Goal: Task Accomplishment & Management: Manage account settings

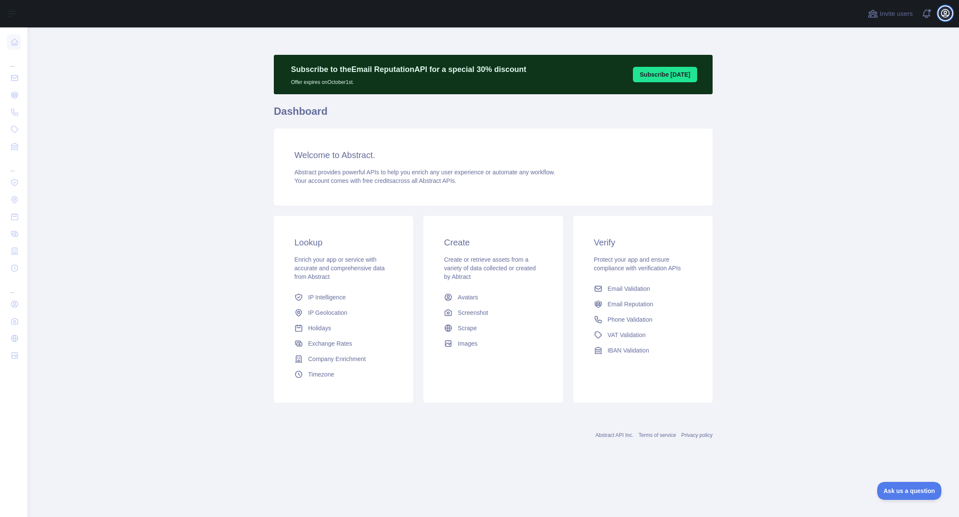
click at [944, 12] on icon "button" at bounding box center [945, 13] width 10 height 10
click at [892, 93] on button "Billing" at bounding box center [904, 92] width 96 height 15
click at [948, 18] on icon "button" at bounding box center [945, 13] width 10 height 10
click at [903, 60] on link "Account settings" at bounding box center [904, 61] width 96 height 15
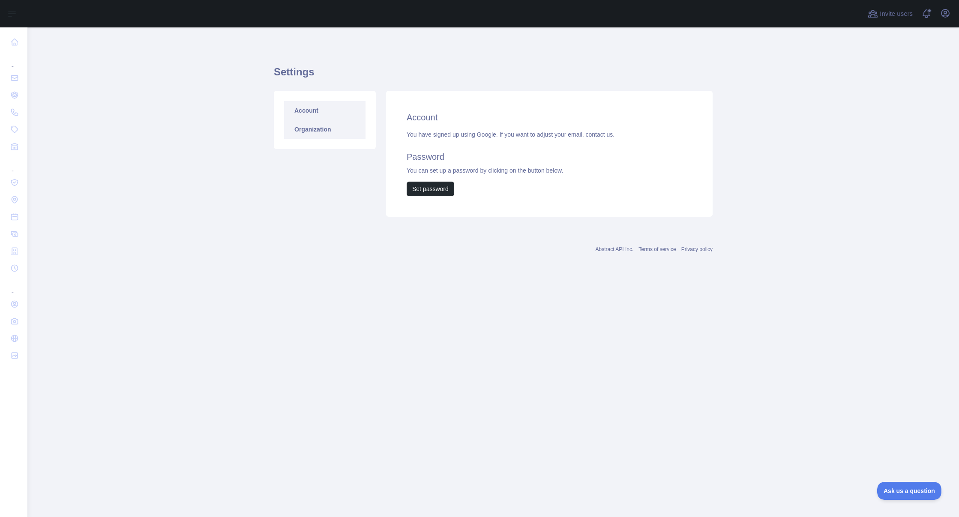
click at [356, 136] on link "Organization" at bounding box center [324, 129] width 81 height 19
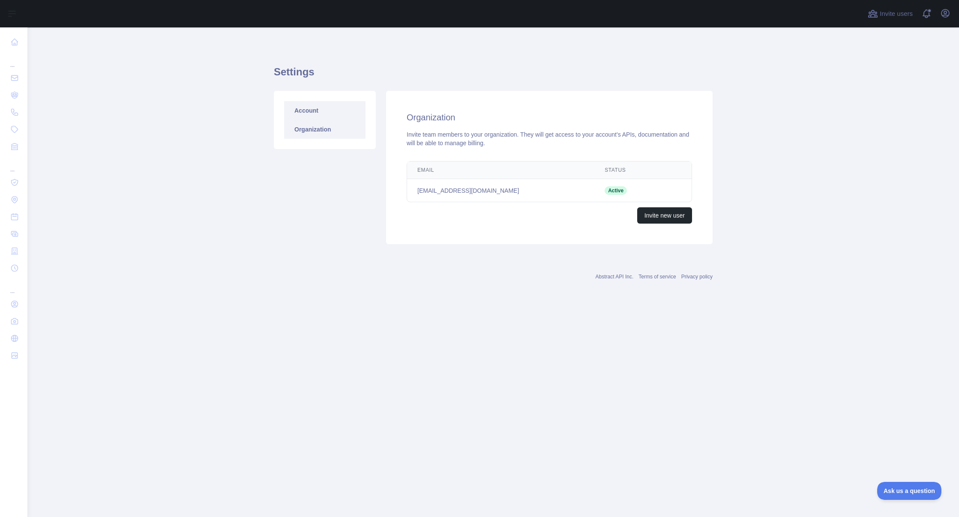
click at [332, 117] on link "Account" at bounding box center [324, 110] width 81 height 19
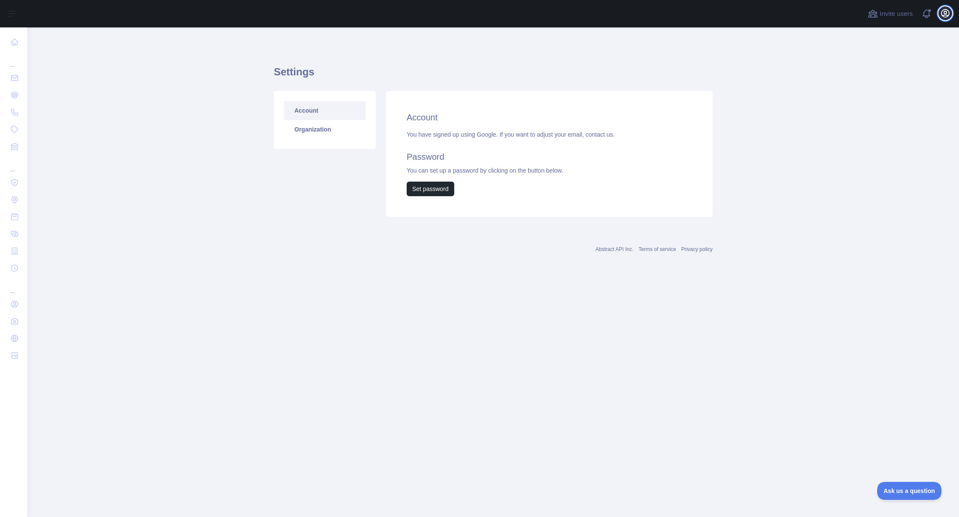
click at [948, 16] on icon "button" at bounding box center [945, 13] width 10 height 10
click at [883, 93] on button "Billing" at bounding box center [904, 92] width 96 height 15
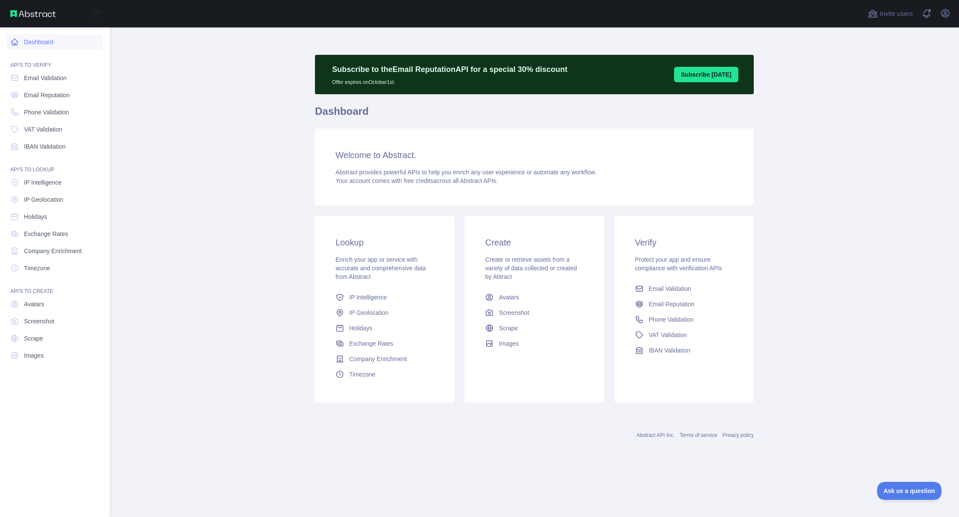
click at [34, 45] on link "Dashboard" at bounding box center [55, 41] width 96 height 15
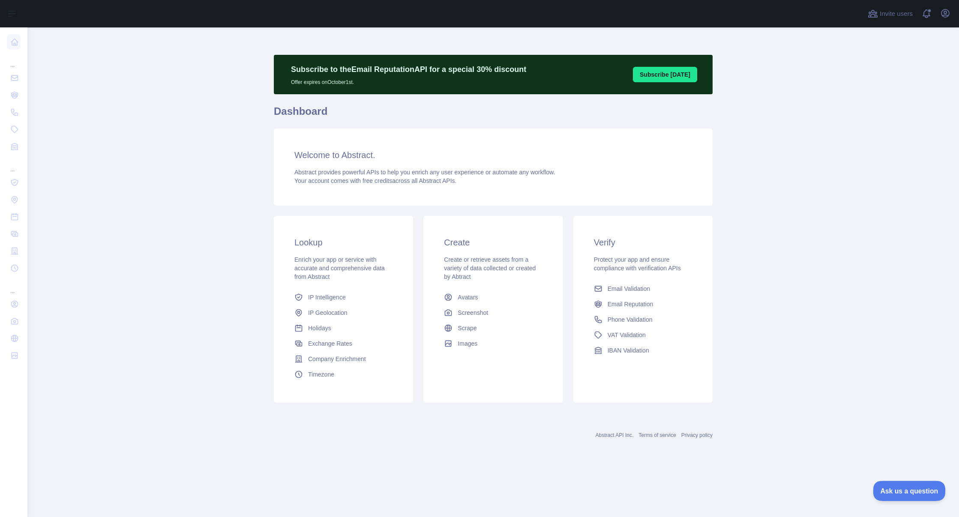
click at [898, 494] on button "Ask us a question" at bounding box center [905, 490] width 64 height 18
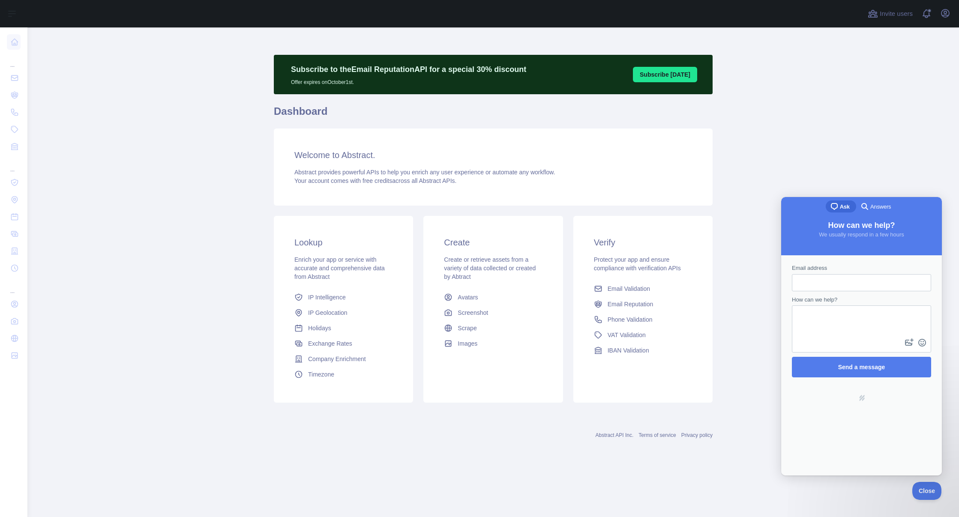
click at [872, 205] on span "Answers" at bounding box center [880, 207] width 21 height 9
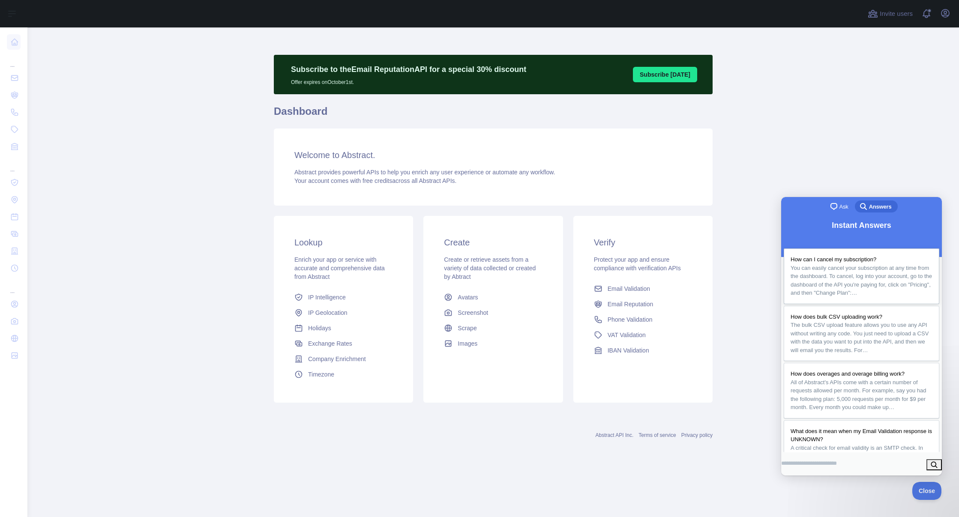
click at [874, 268] on span "You can easily cancel your subscription at any time from the dashboard. To canc…" at bounding box center [860, 281] width 141 height 32
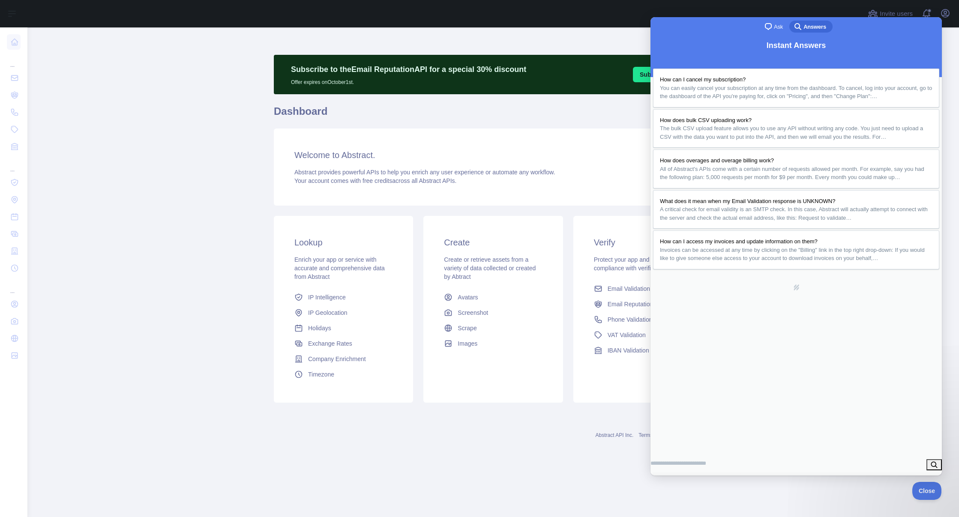
drag, startPoint x: 849, startPoint y: 30, endPoint x: 790, endPoint y: 34, distance: 58.8
drag, startPoint x: 929, startPoint y: 31, endPoint x: 941, endPoint y: 25, distance: 13.4
click at [668, 480] on button "Close" at bounding box center [660, 485] width 15 height 11
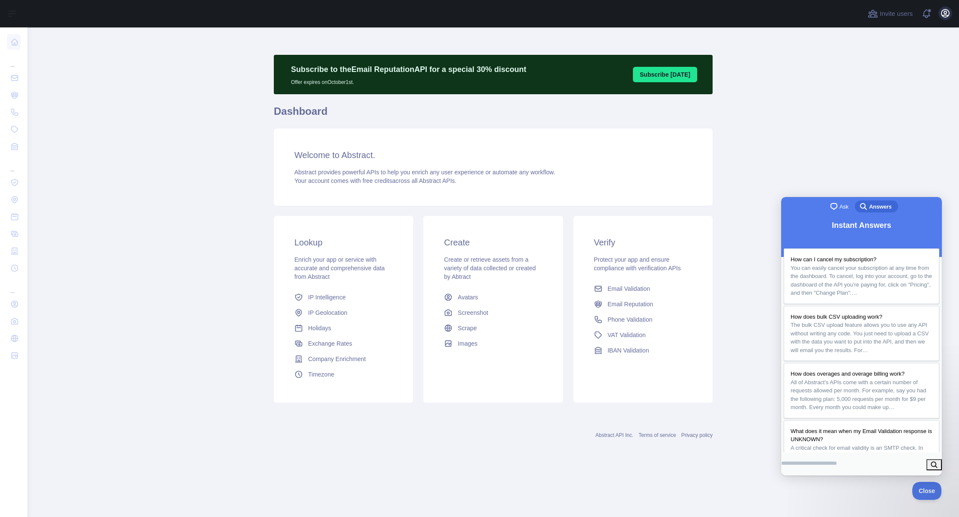
click at [954, 14] on div "Invite users View notifications Open user menu" at bounding box center [492, 13] width 931 height 27
click at [951, 14] on button "Open user menu" at bounding box center [945, 13] width 14 height 14
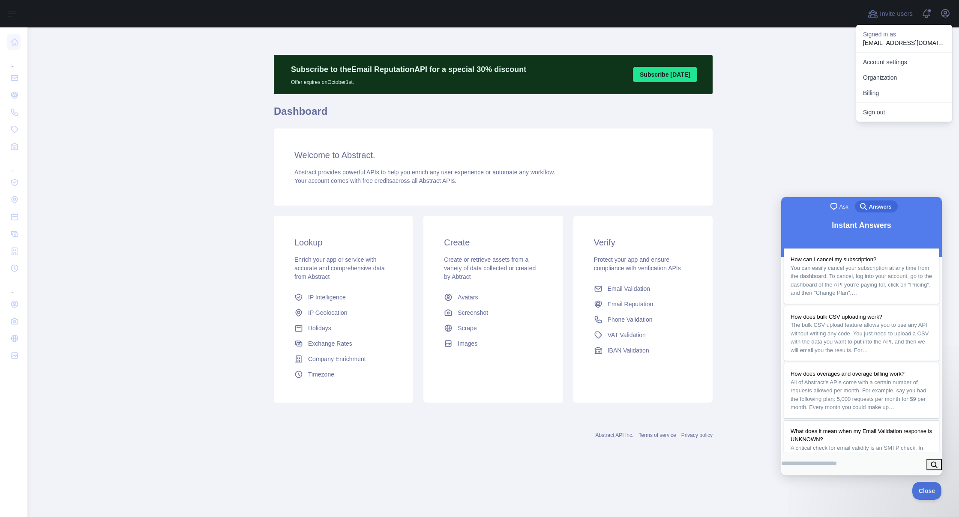
click at [887, 48] on div "Signed in as jastej13@gmail.com" at bounding box center [904, 38] width 96 height 27
click at [888, 39] on p "jastej13@gmail.com" at bounding box center [904, 43] width 82 height 9
click at [883, 99] on button "Billing" at bounding box center [904, 92] width 96 height 15
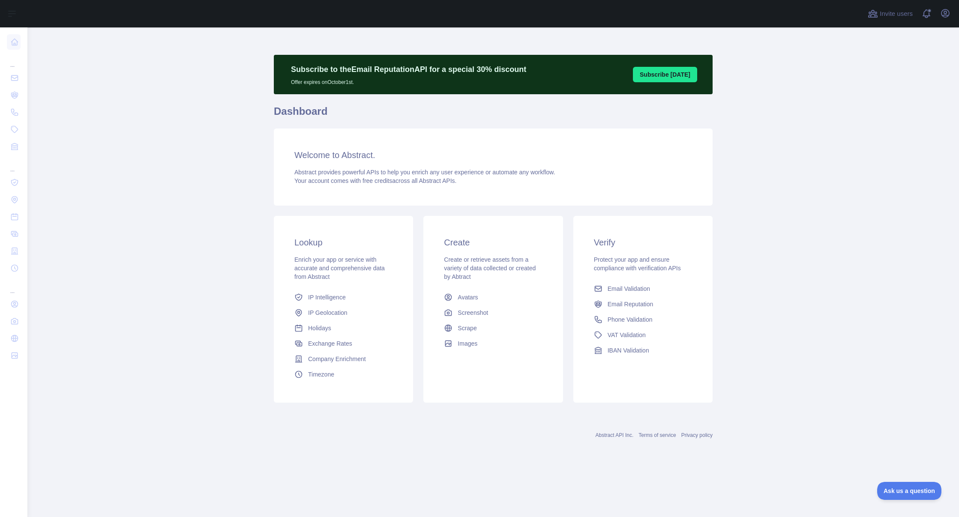
click at [676, 69] on button "Subscribe [DATE]" at bounding box center [665, 74] width 64 height 15
click at [943, 17] on icon "button" at bounding box center [945, 13] width 8 height 8
click at [891, 66] on link "Account settings" at bounding box center [904, 61] width 96 height 15
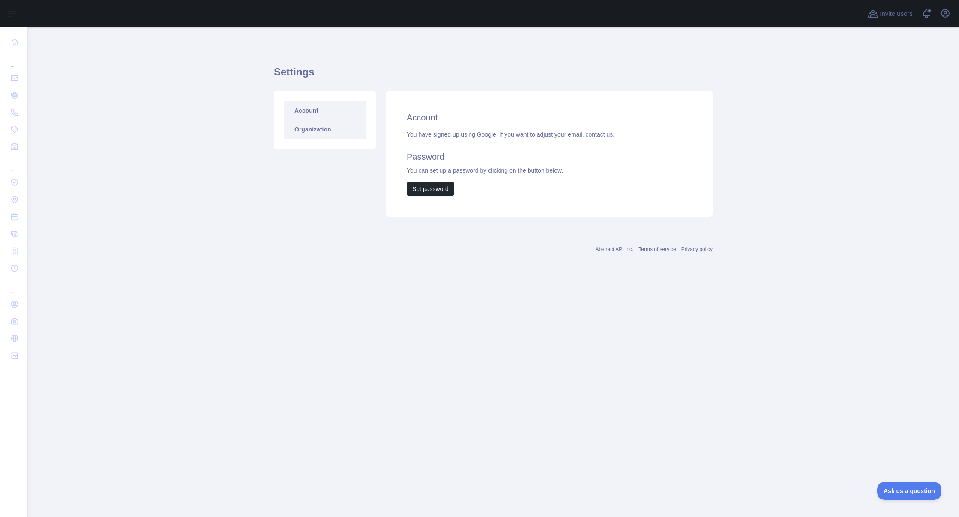
click at [317, 131] on link "Organization" at bounding box center [324, 129] width 81 height 19
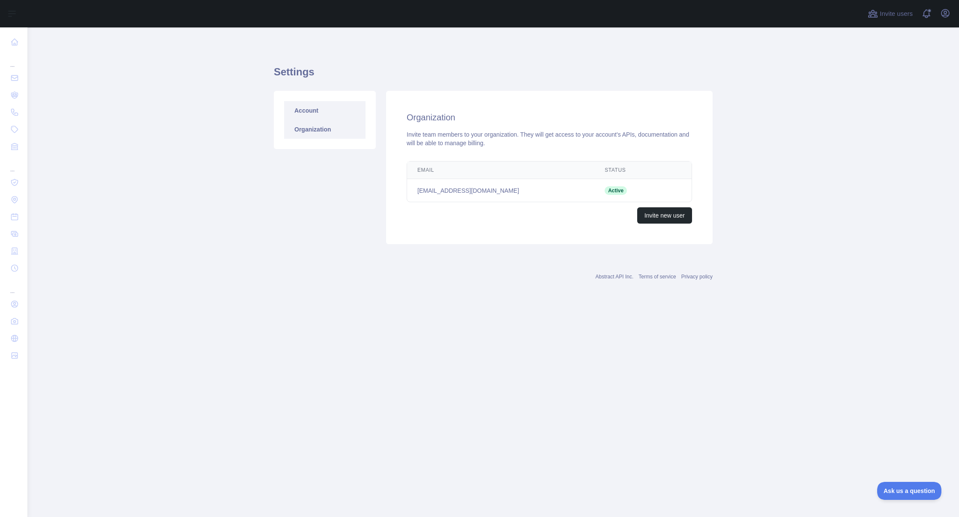
click at [315, 115] on link "Account" at bounding box center [324, 110] width 81 height 19
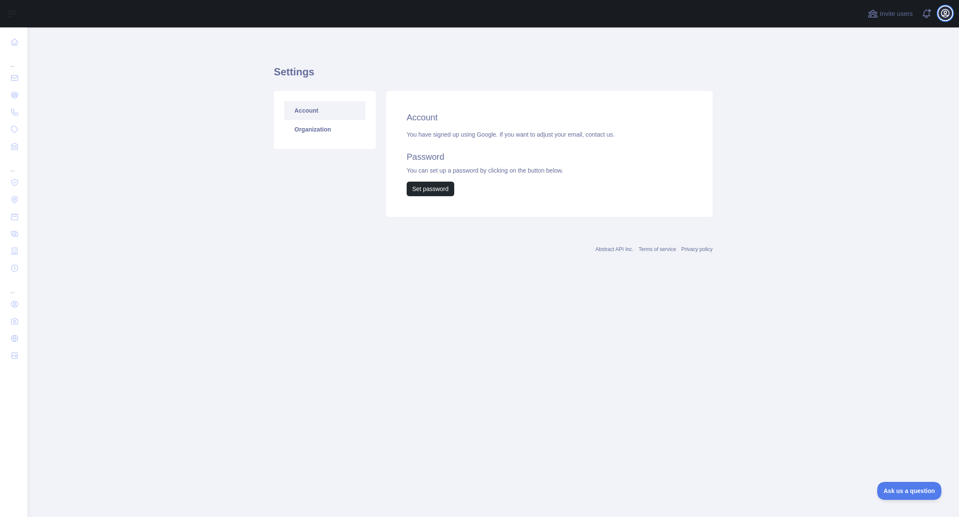
click at [945, 12] on icon "button" at bounding box center [945, 13] width 10 height 10
click at [898, 82] on link "Organization" at bounding box center [904, 77] width 96 height 15
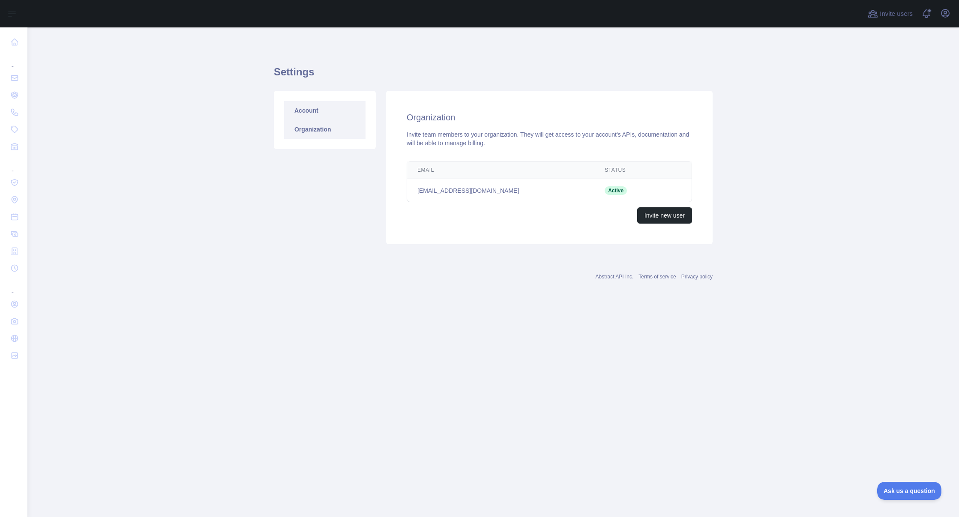
click at [338, 113] on link "Account" at bounding box center [324, 110] width 81 height 19
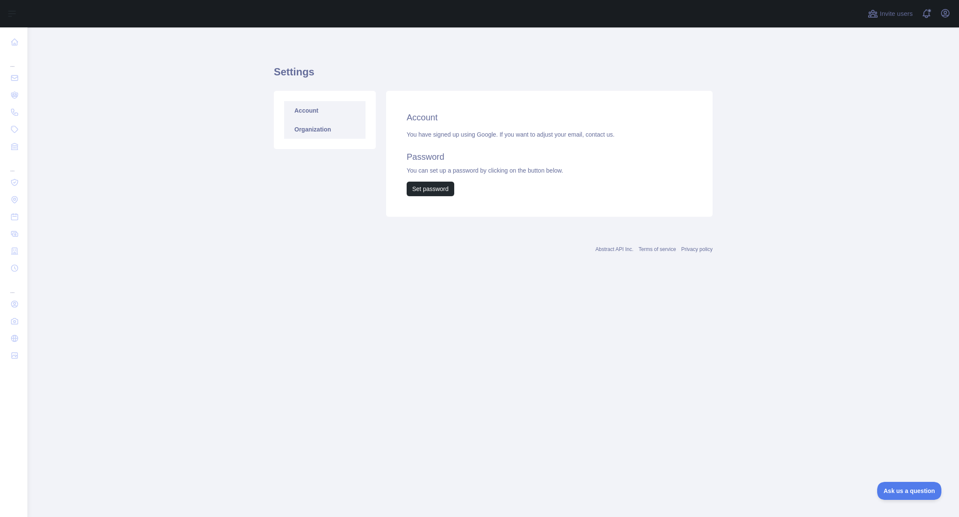
click at [337, 130] on link "Organization" at bounding box center [324, 129] width 81 height 19
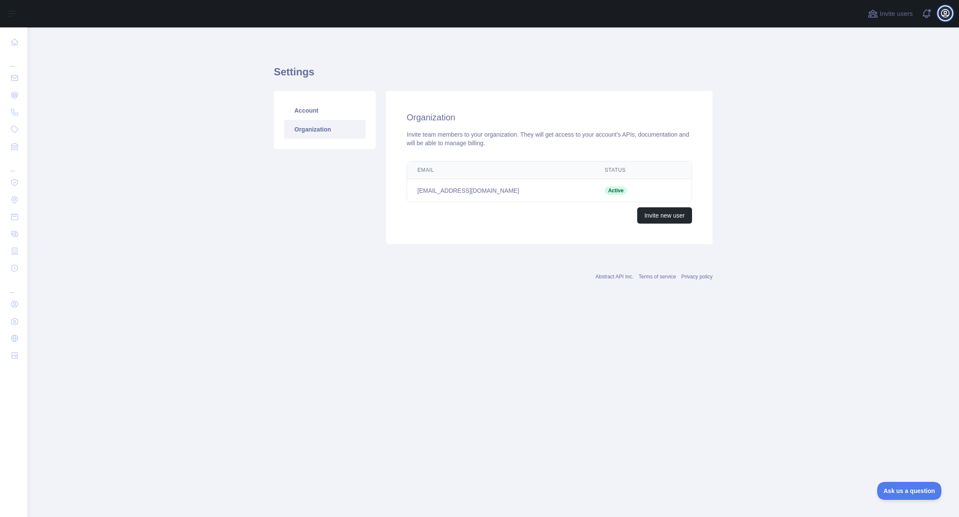
click at [941, 16] on icon "button" at bounding box center [945, 13] width 10 height 10
click at [902, 60] on link "Account settings" at bounding box center [904, 61] width 96 height 15
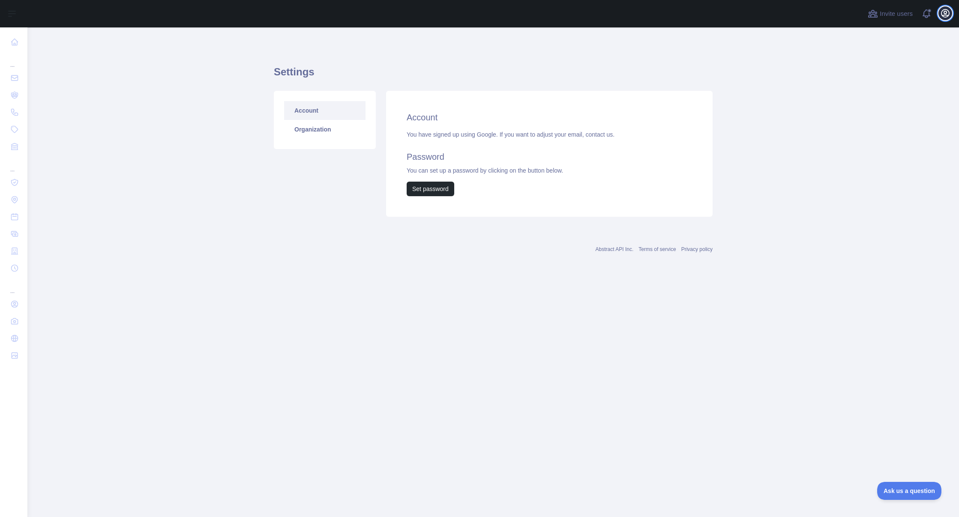
click at [943, 19] on button "Open user menu" at bounding box center [945, 13] width 14 height 14
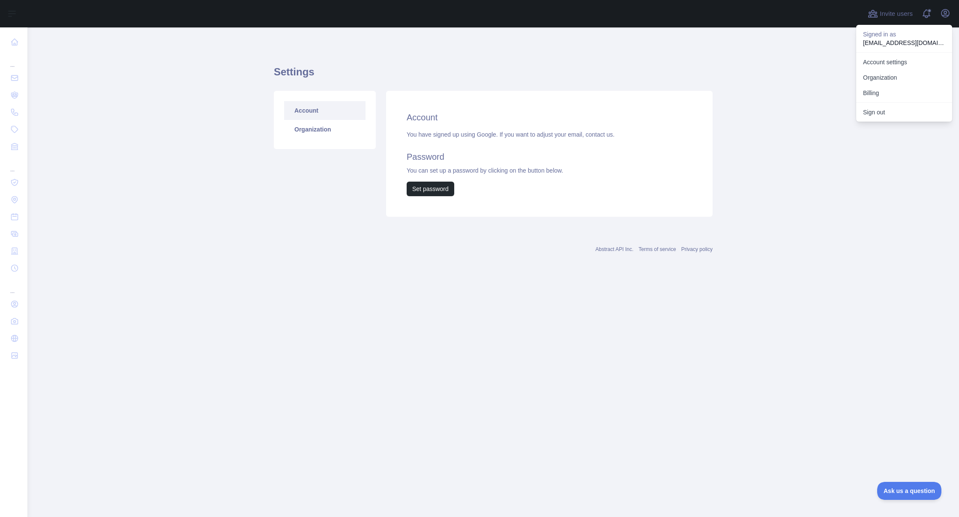
click at [889, 37] on p "Signed in as" at bounding box center [904, 34] width 82 height 9
click at [878, 86] on button "Billing" at bounding box center [904, 92] width 96 height 15
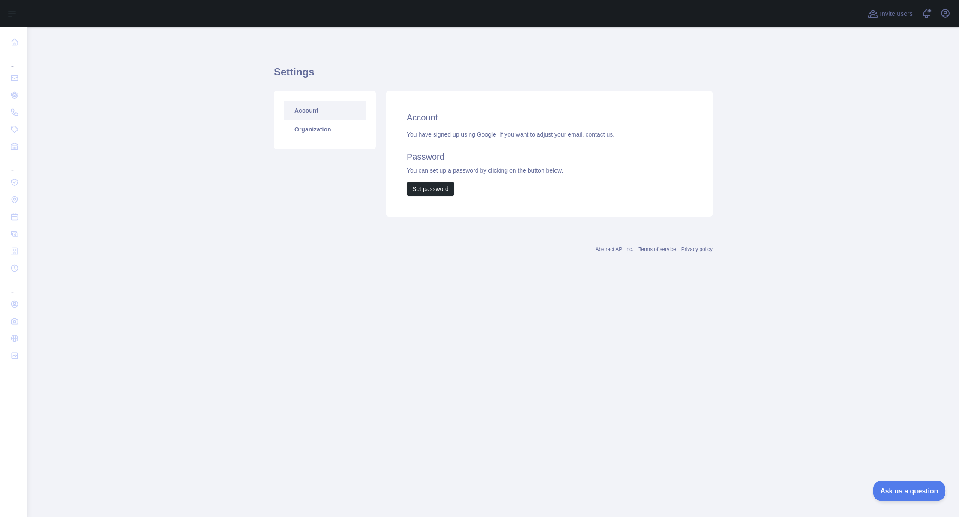
click at [904, 491] on span "Ask us a question" at bounding box center [905, 490] width 64 height 6
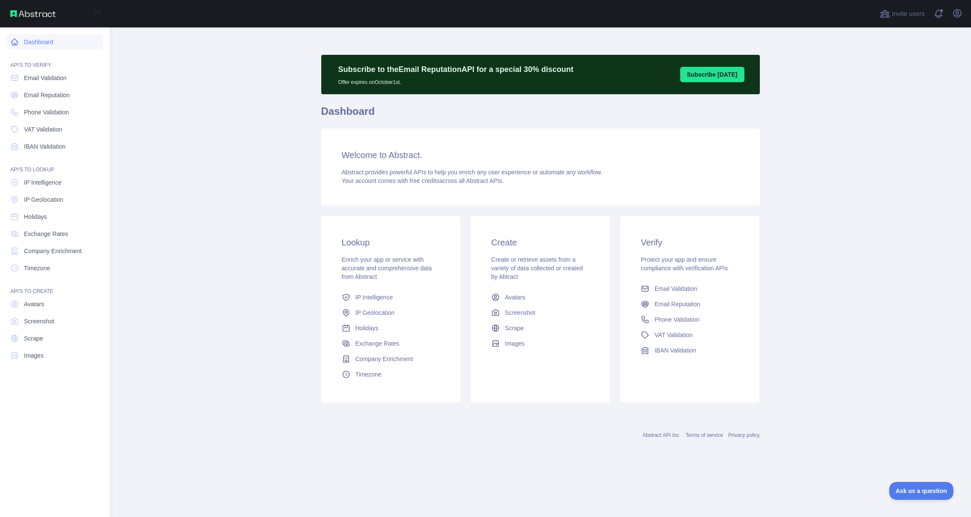
click at [45, 37] on link "Dashboard" at bounding box center [55, 41] width 96 height 15
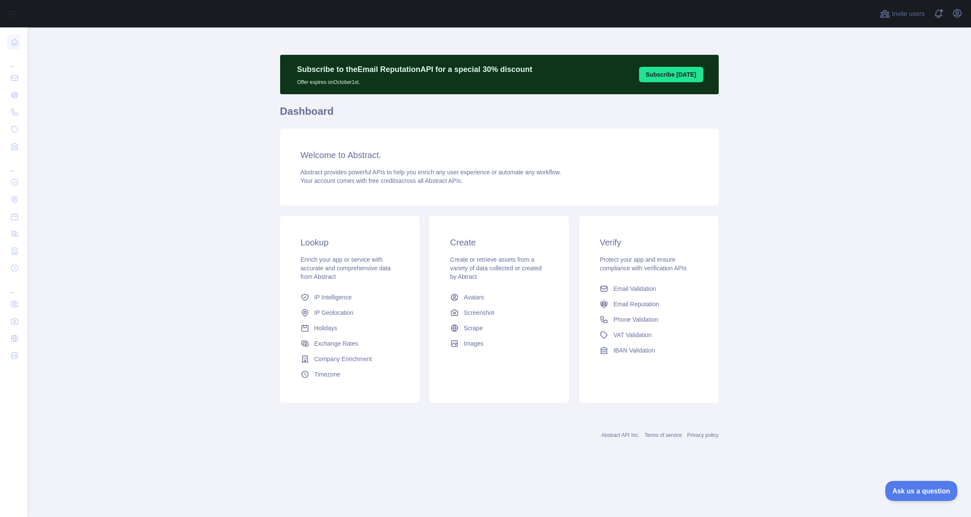
click at [921, 491] on span "Ask us a question" at bounding box center [917, 490] width 64 height 6
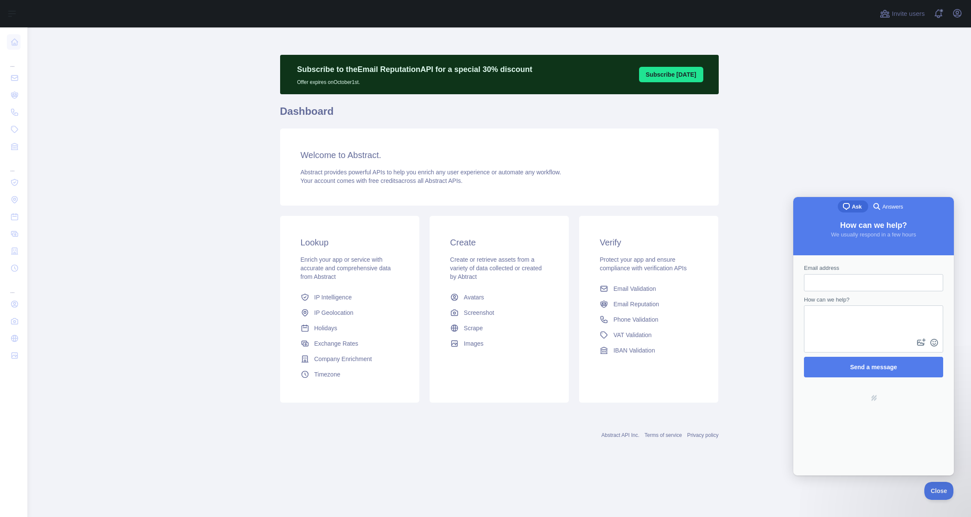
click at [888, 213] on link "search-medium Answers" at bounding box center [888, 207] width 41 height 12
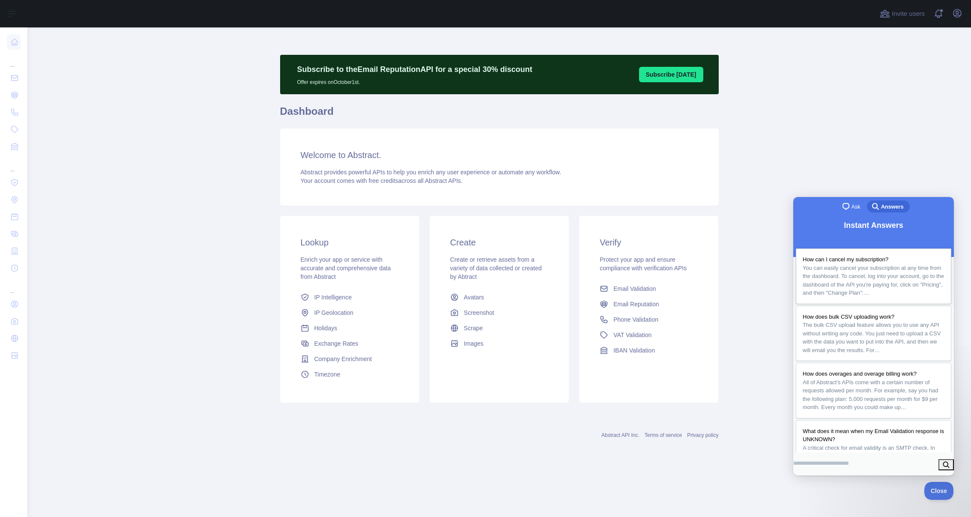
click at [878, 271] on span "You can easily cancel your subscription at any time from the dashboard. To canc…" at bounding box center [873, 281] width 141 height 32
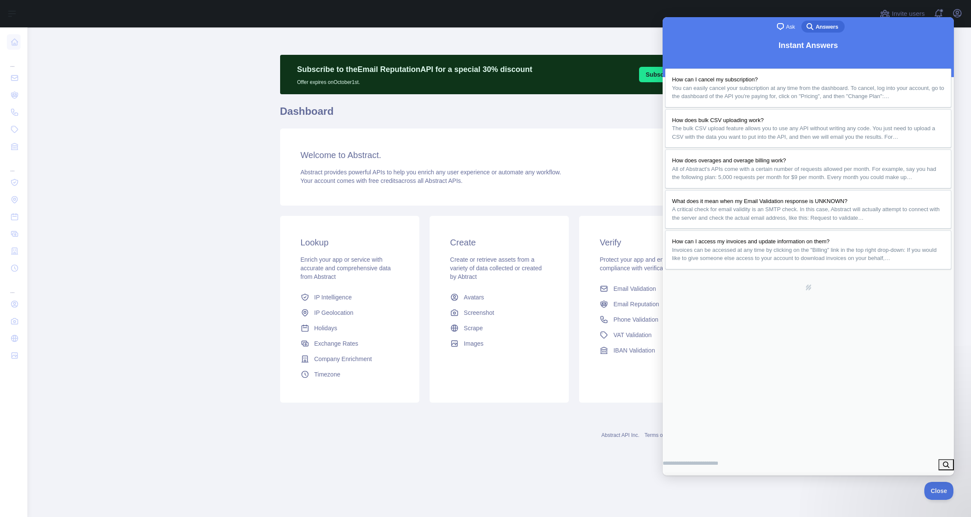
click at [608, 140] on div "Welcome to Abstract. Abstract provides powerful APIs to help you enrich any use…" at bounding box center [499, 167] width 439 height 77
click at [618, 287] on span "Email Validation" at bounding box center [635, 288] width 42 height 9
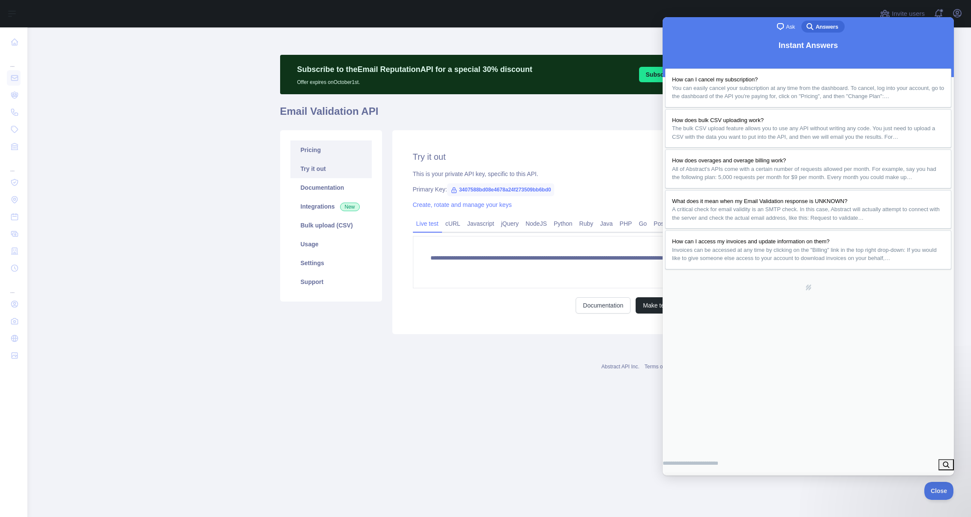
click at [353, 154] on link "Pricing" at bounding box center [330, 150] width 81 height 19
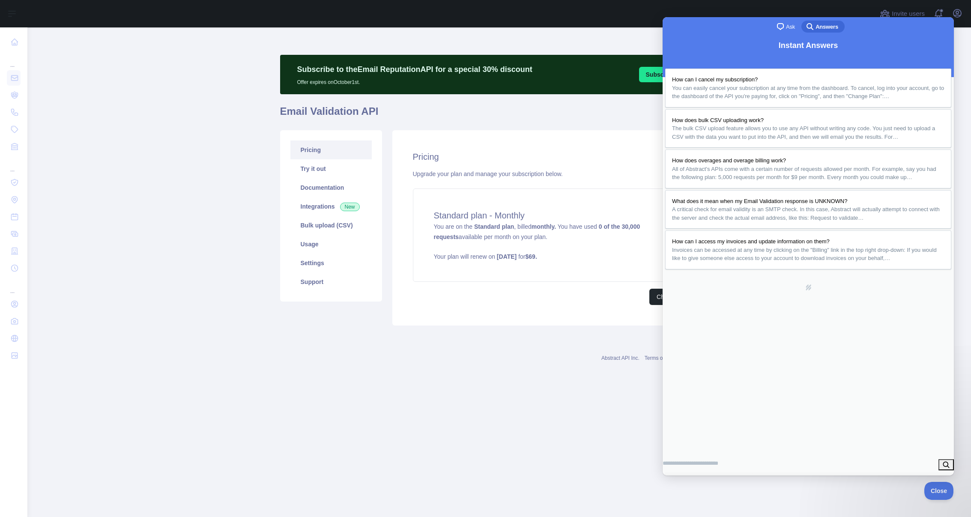
click at [680, 480] on button "Close" at bounding box center [672, 485] width 15 height 11
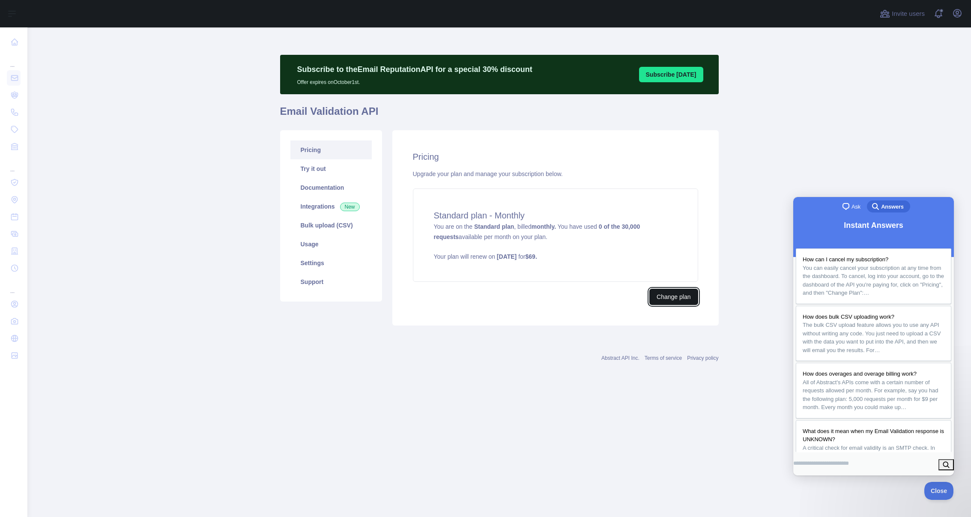
click at [679, 296] on button "Change plan" at bounding box center [674, 297] width 48 height 16
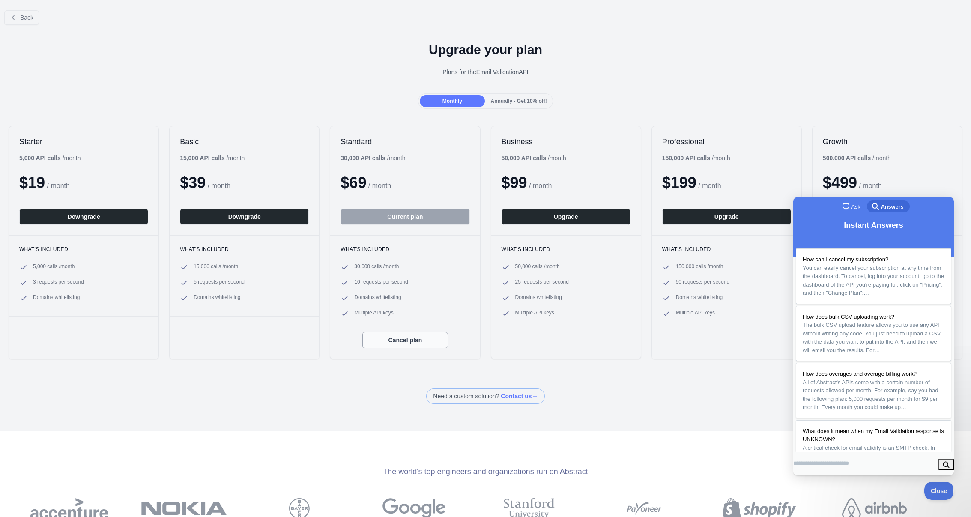
click at [409, 343] on button "Cancel plan" at bounding box center [405, 340] width 86 height 16
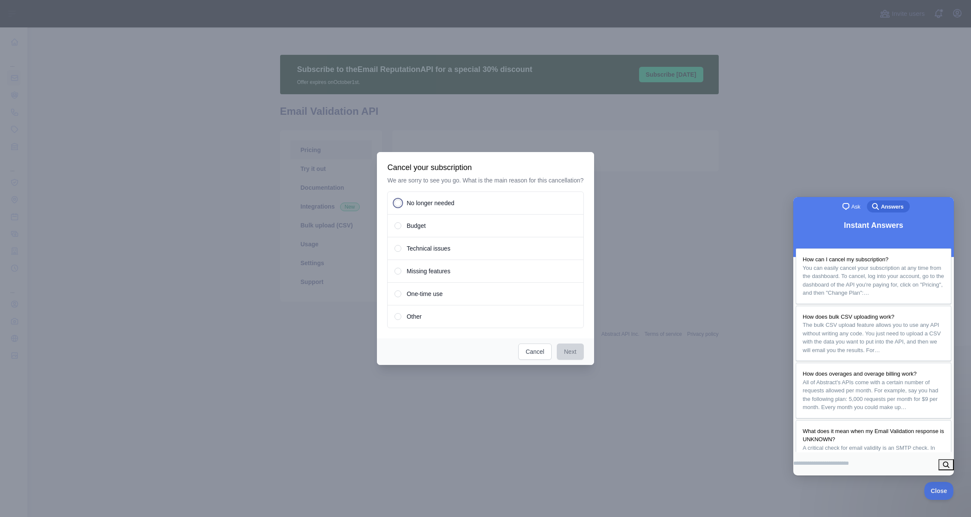
click at [422, 204] on span "No longer needed" at bounding box center [431, 203] width 48 height 9
click at [575, 357] on button "Next" at bounding box center [570, 352] width 27 height 16
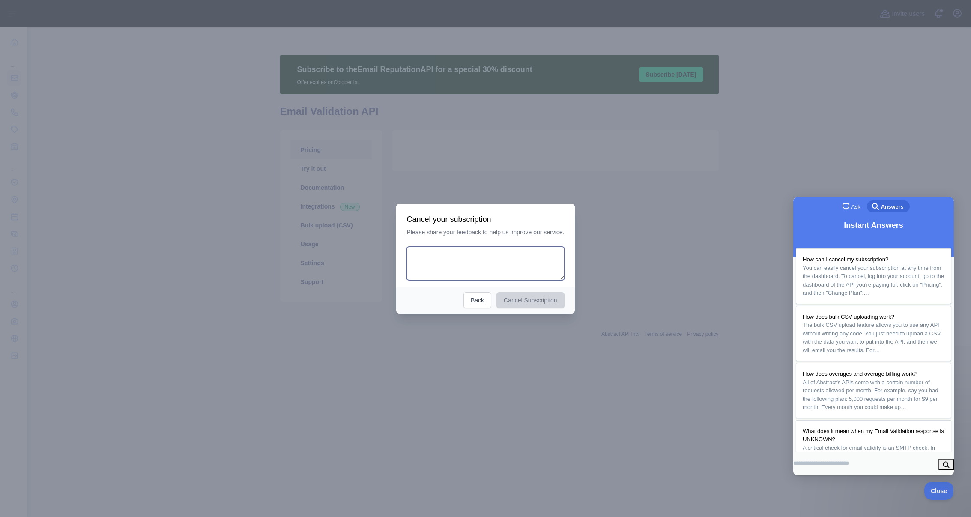
click at [489, 271] on textarea at bounding box center [486, 263] width 158 height 33
type textarea "**********"
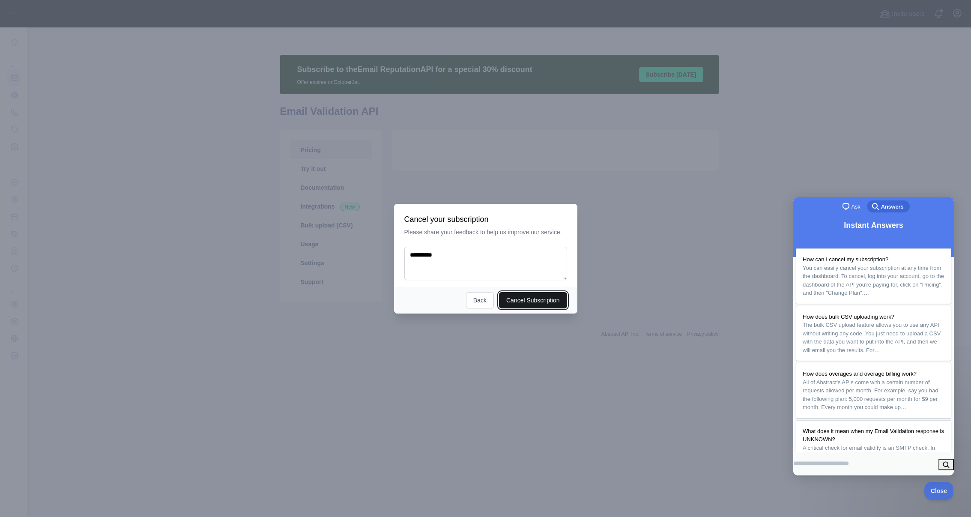
click at [524, 297] on button "Cancel Subscription" at bounding box center [533, 300] width 68 height 16
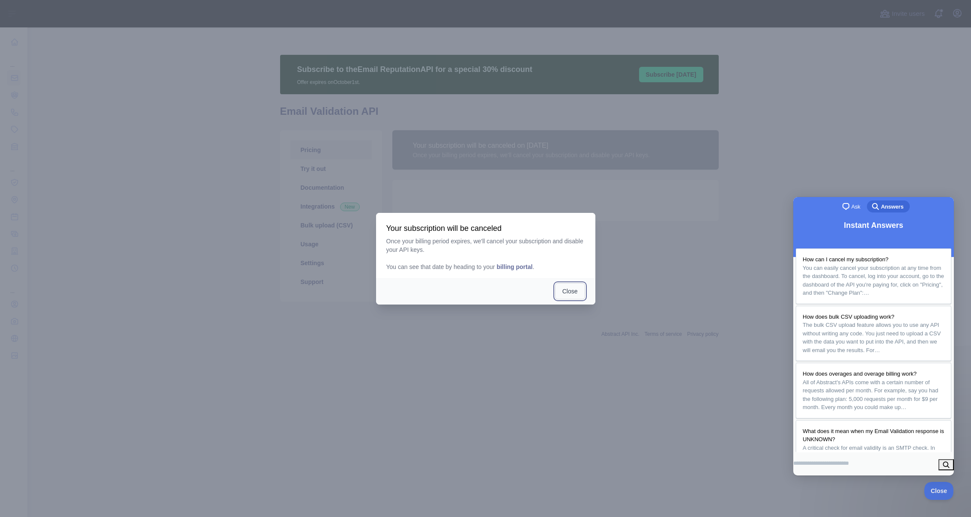
click at [569, 294] on button "Close" at bounding box center [570, 291] width 30 height 16
